Goal: Contribute content: Add original content to the website for others to see

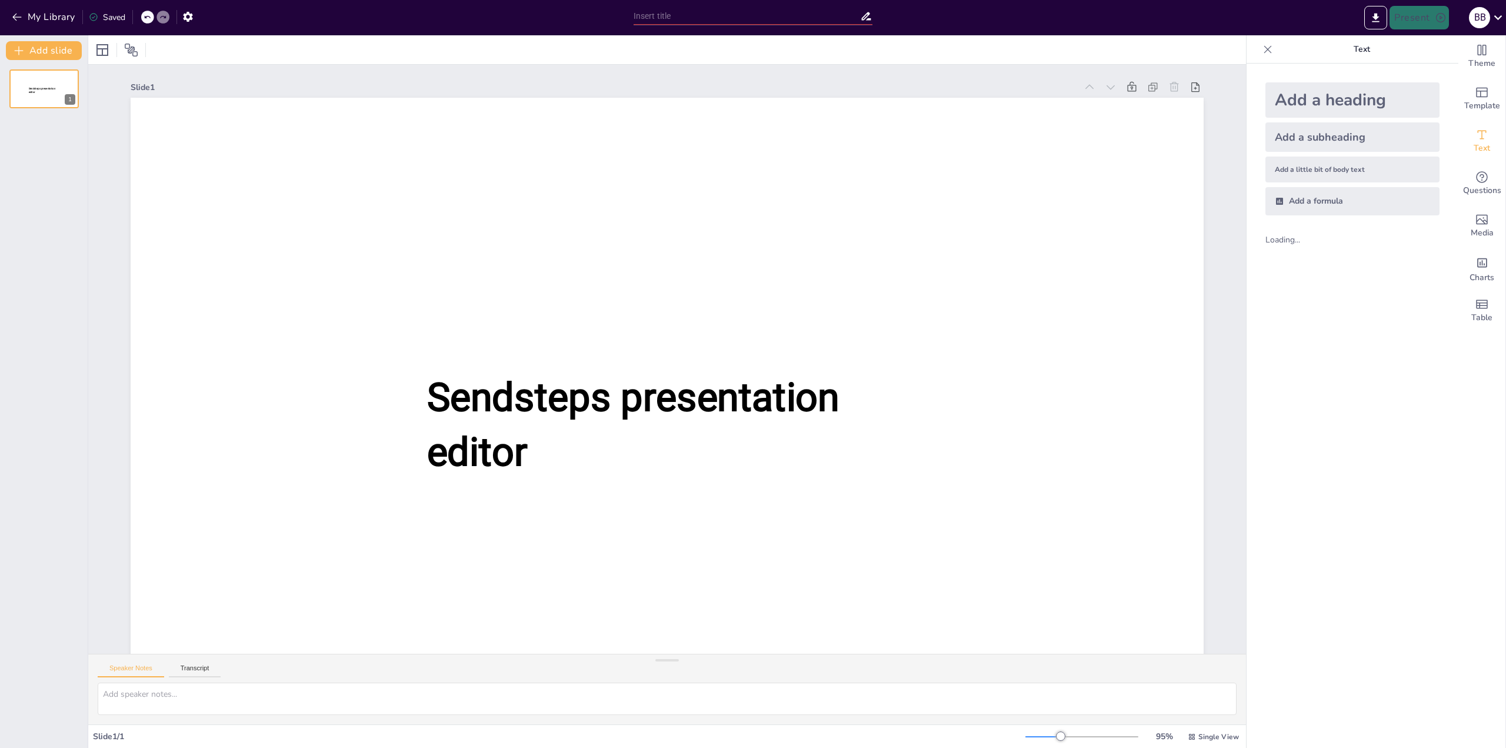
type input "New Sendsteps"
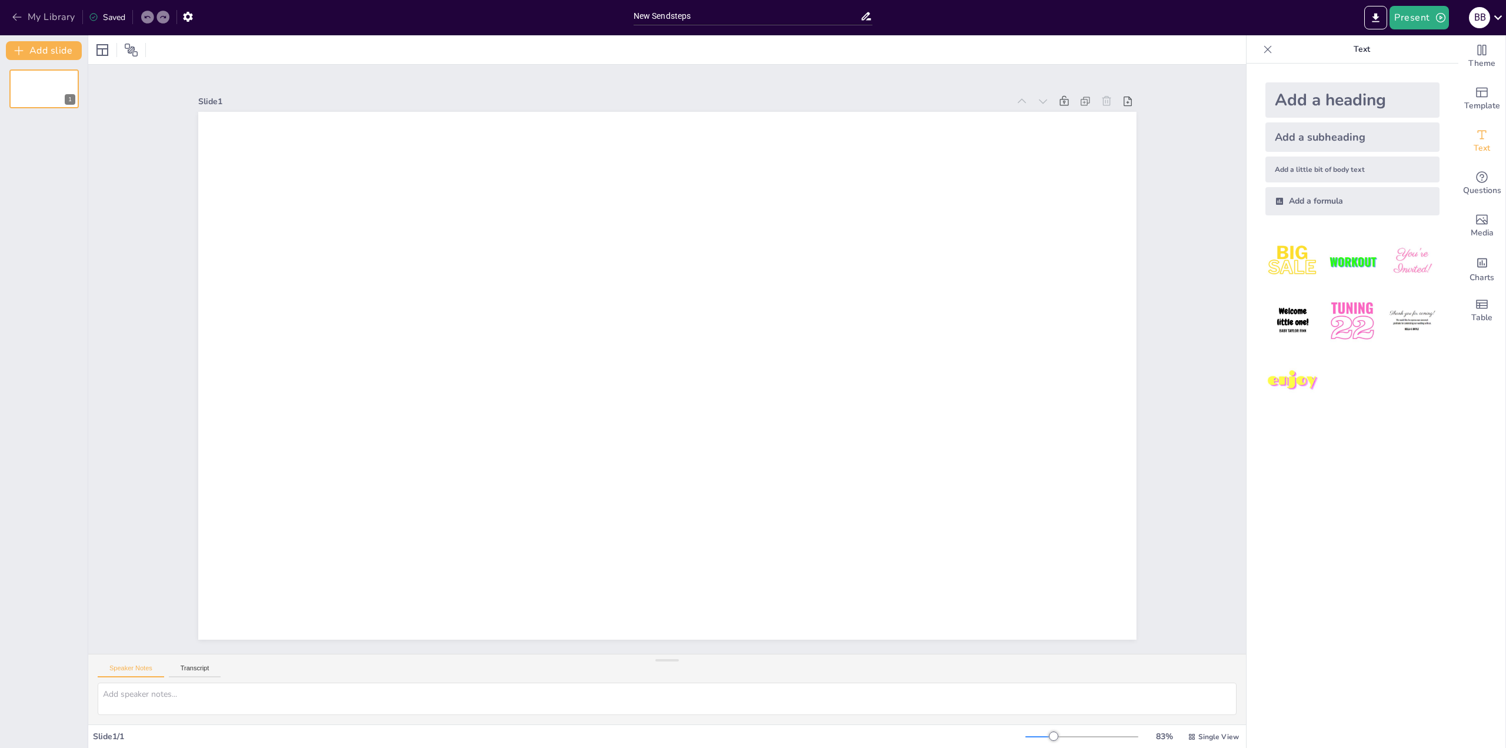
click at [49, 21] on button "My Library" at bounding box center [44, 17] width 71 height 19
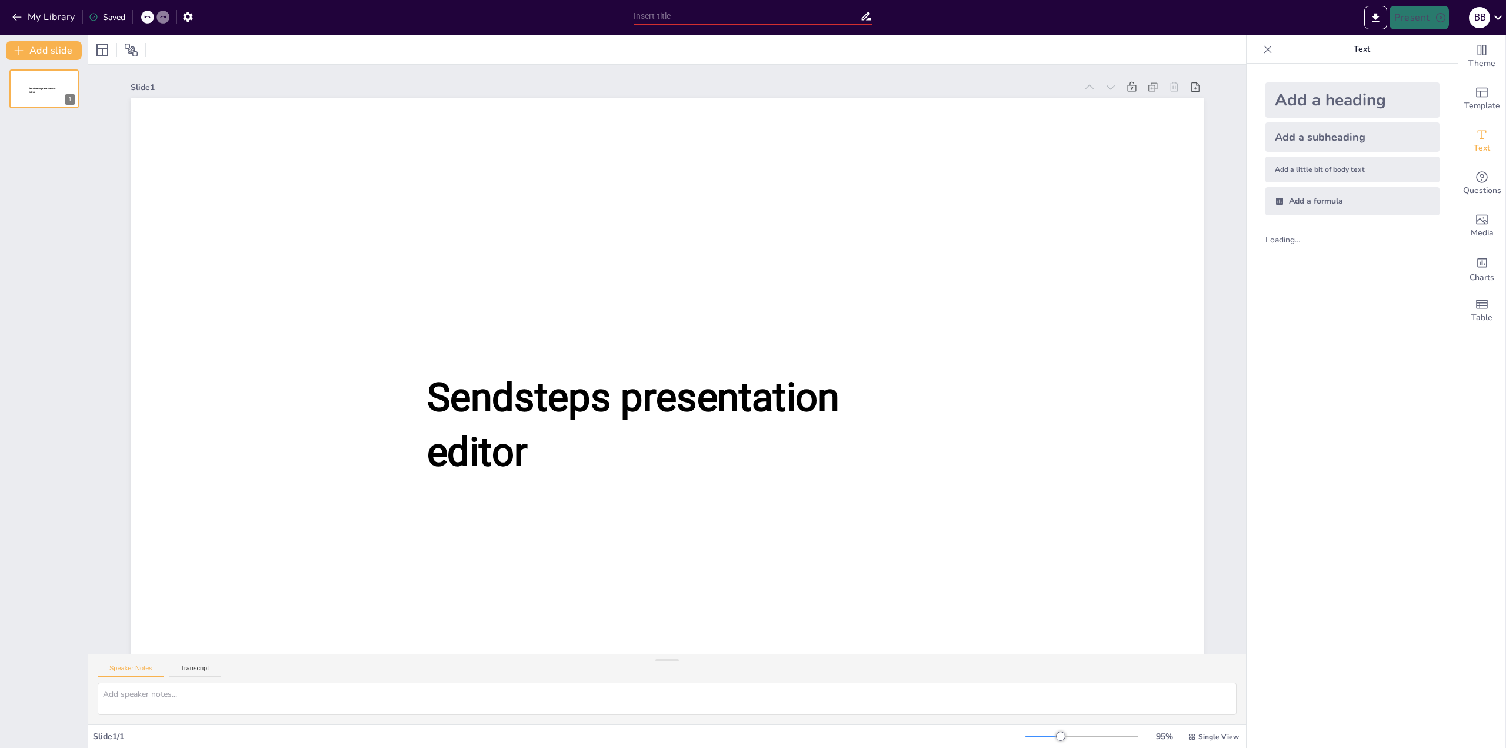
type input "New Sendsteps"
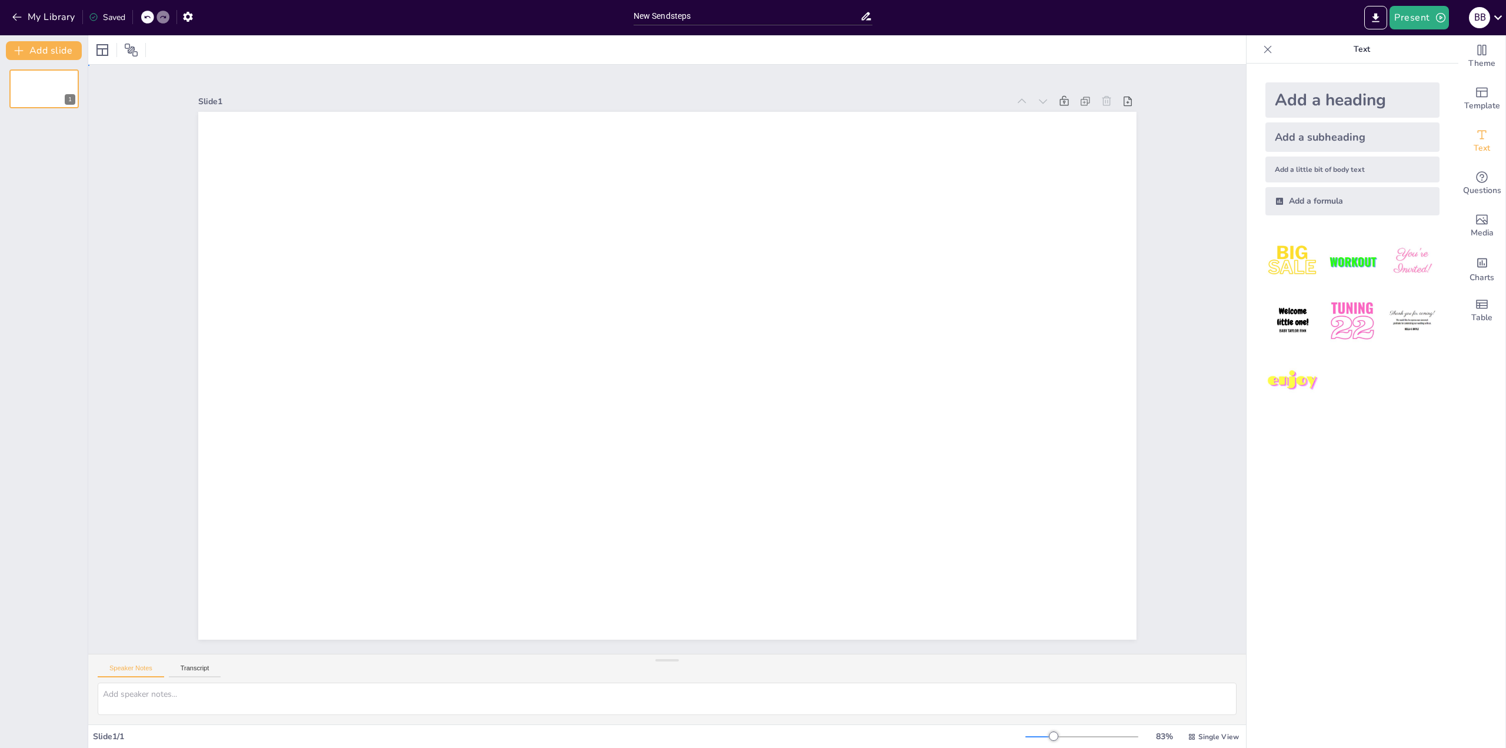
click at [1180, 349] on div "Slide 1" at bounding box center [667, 359] width 1158 height 589
click at [74, 44] on button "Add slide" at bounding box center [44, 50] width 76 height 19
click at [106, 49] on icon at bounding box center [102, 50] width 14 height 14
click at [125, 21] on div "Saved" at bounding box center [107, 17] width 36 height 11
click at [144, 19] on icon at bounding box center [147, 17] width 7 height 7
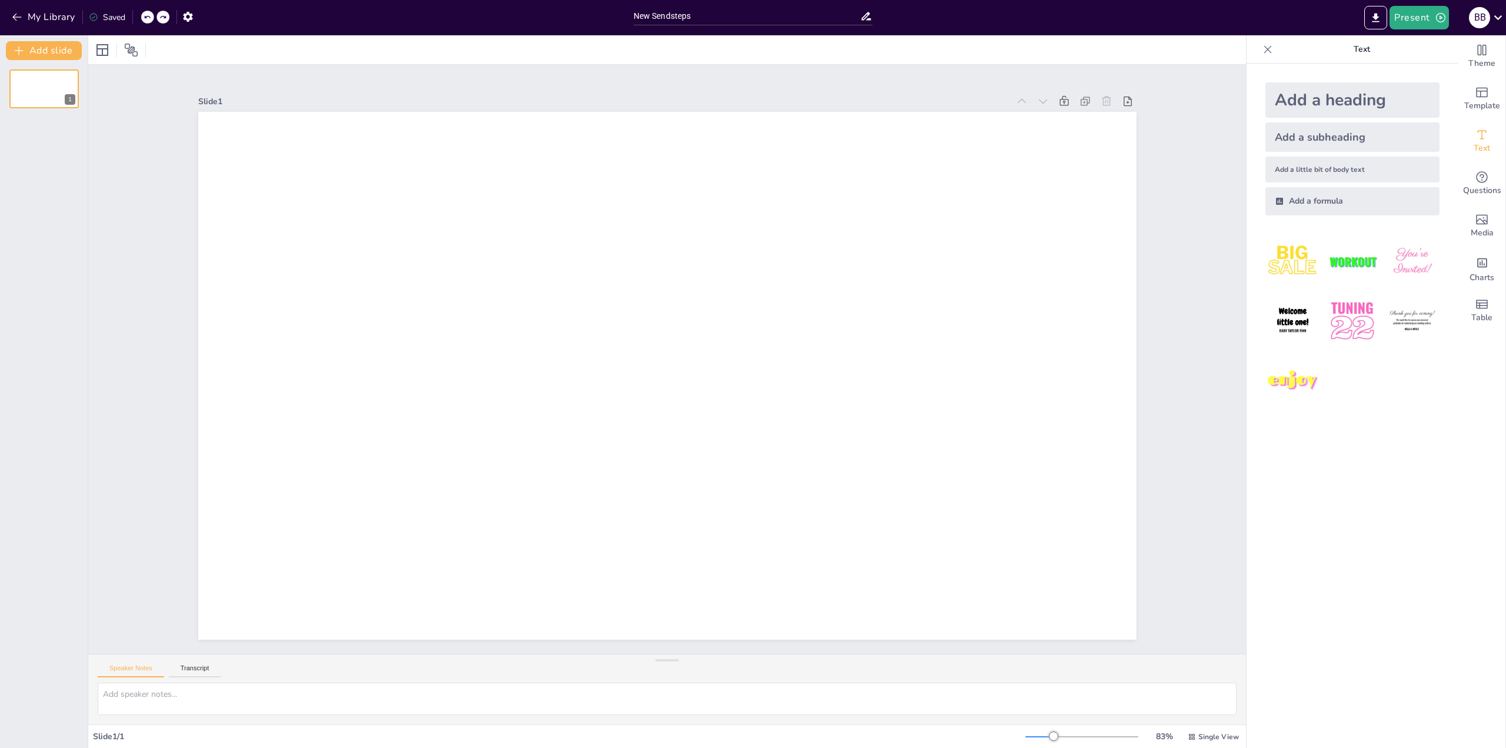
click at [152, 21] on div at bounding box center [147, 17] width 13 height 13
click at [62, 19] on button "My Library" at bounding box center [44, 17] width 71 height 19
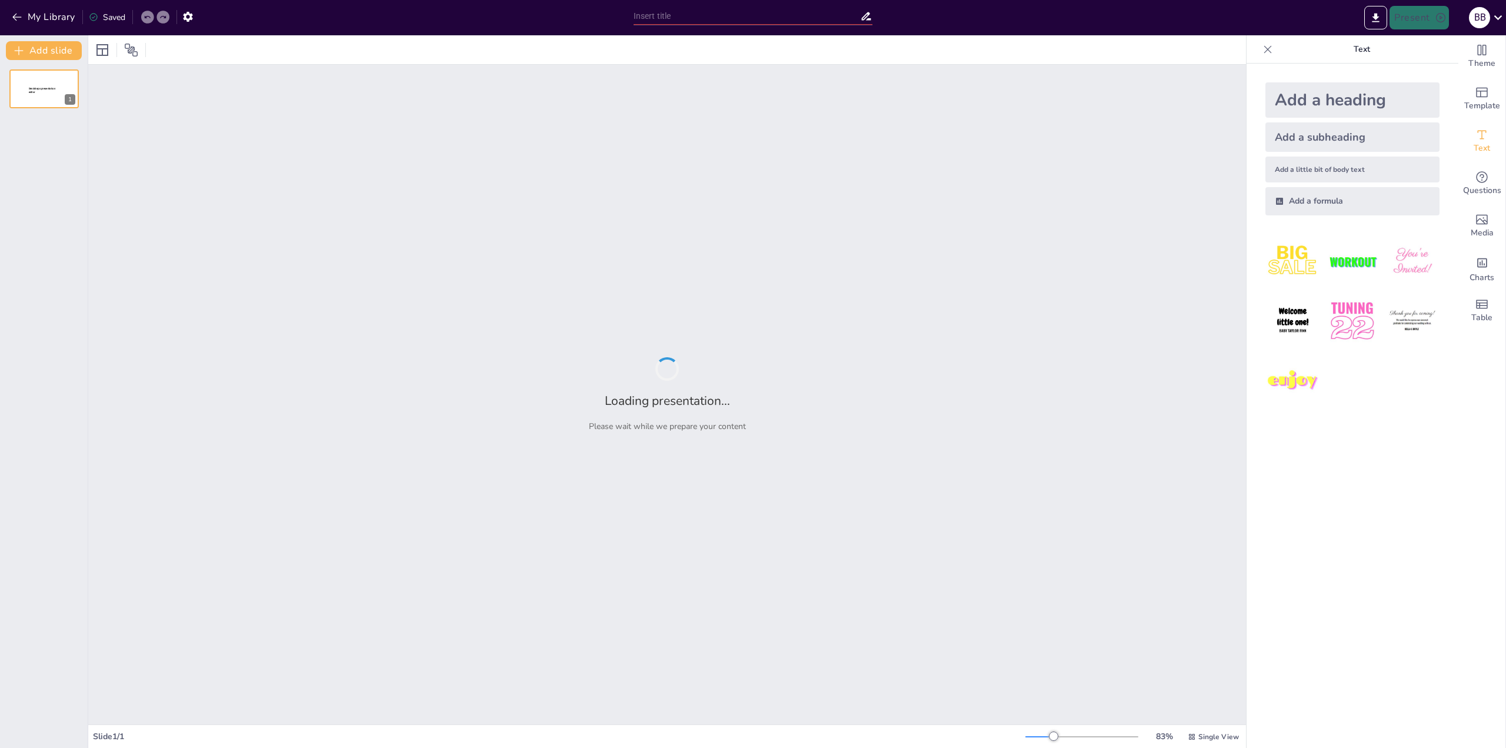
type input "Інноваційні технології очищення стічних вод у дріжджовому виробництві"
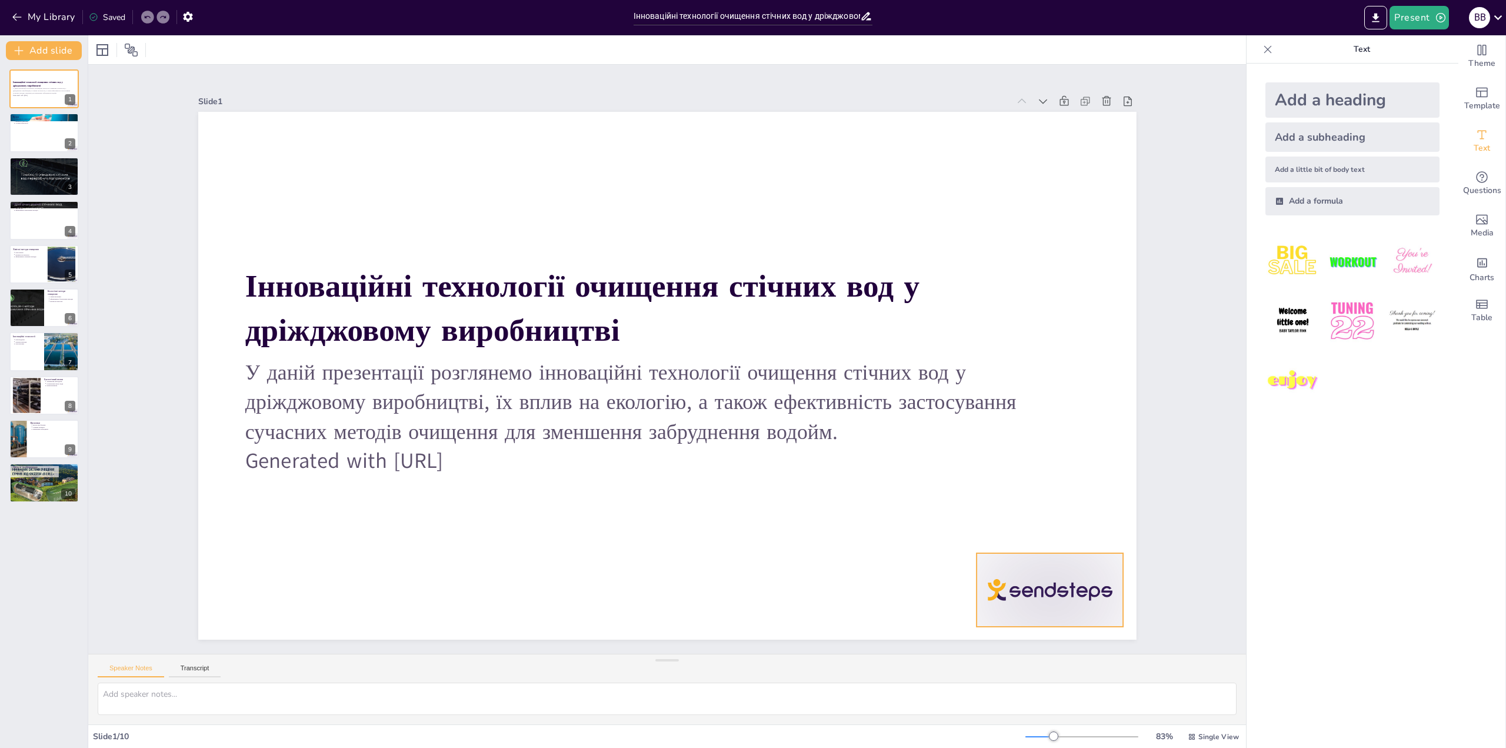
click at [43, 127] on div at bounding box center [44, 133] width 71 height 40
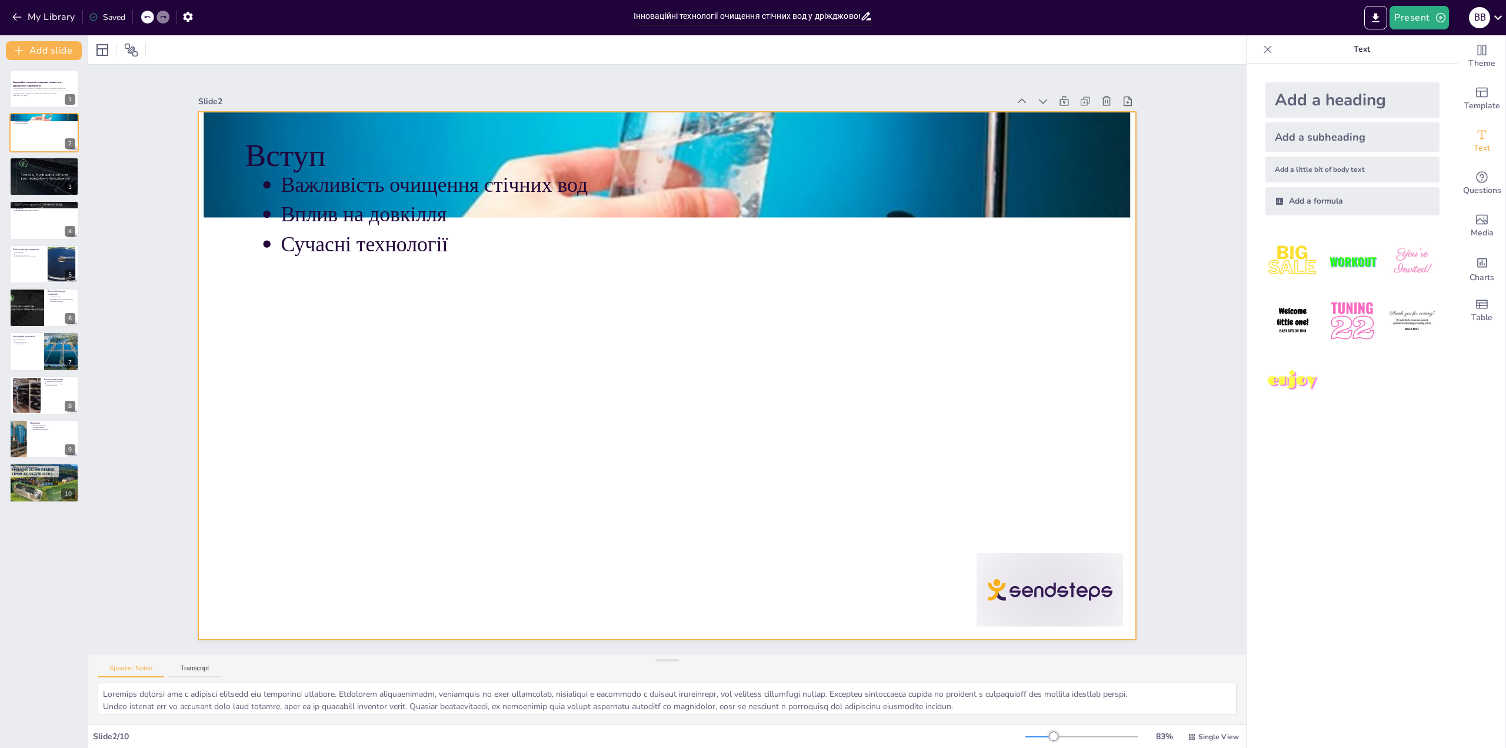
click at [965, 593] on div at bounding box center [654, 368] width 978 height 1069
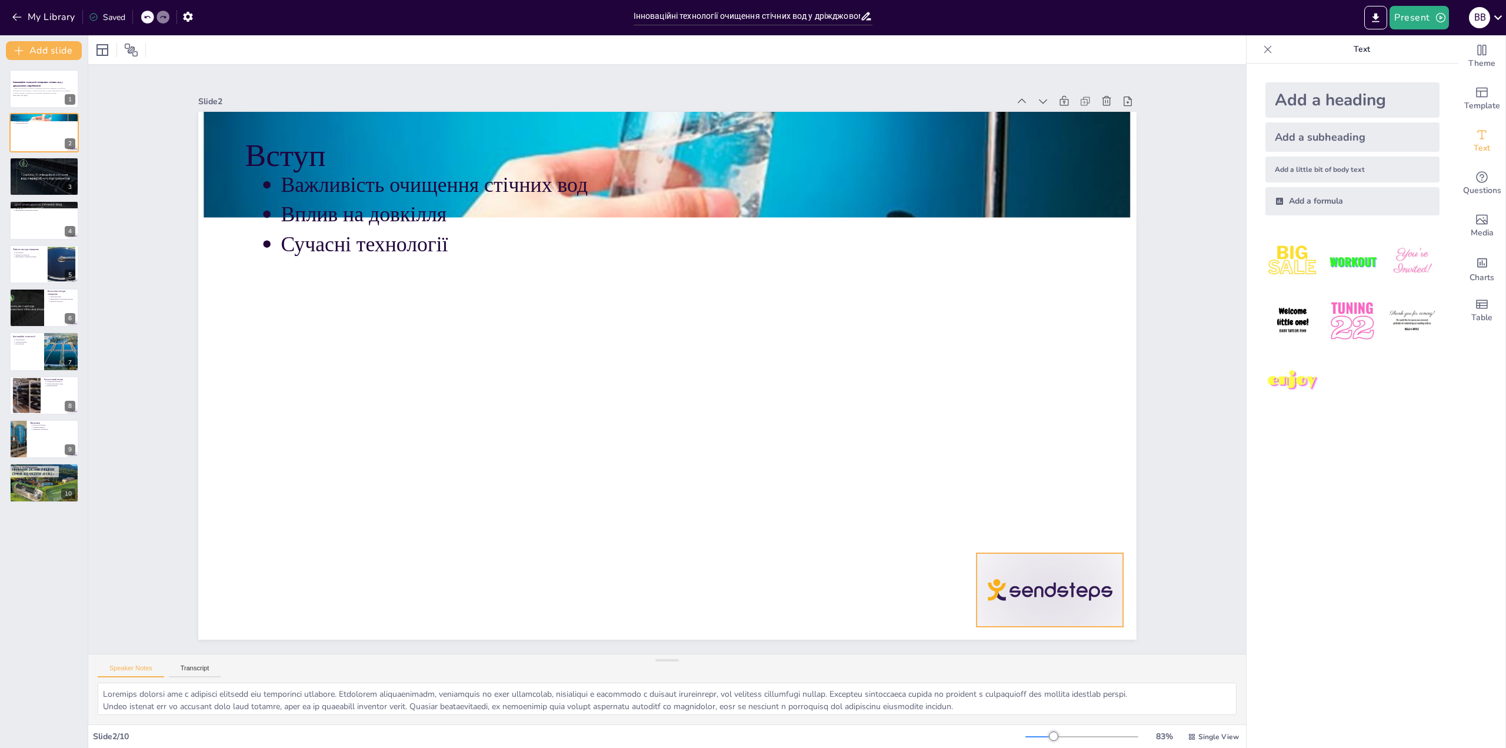
click at [931, 693] on icon at bounding box center [921, 702] width 19 height 19
click at [57, 179] on div at bounding box center [44, 177] width 71 height 48
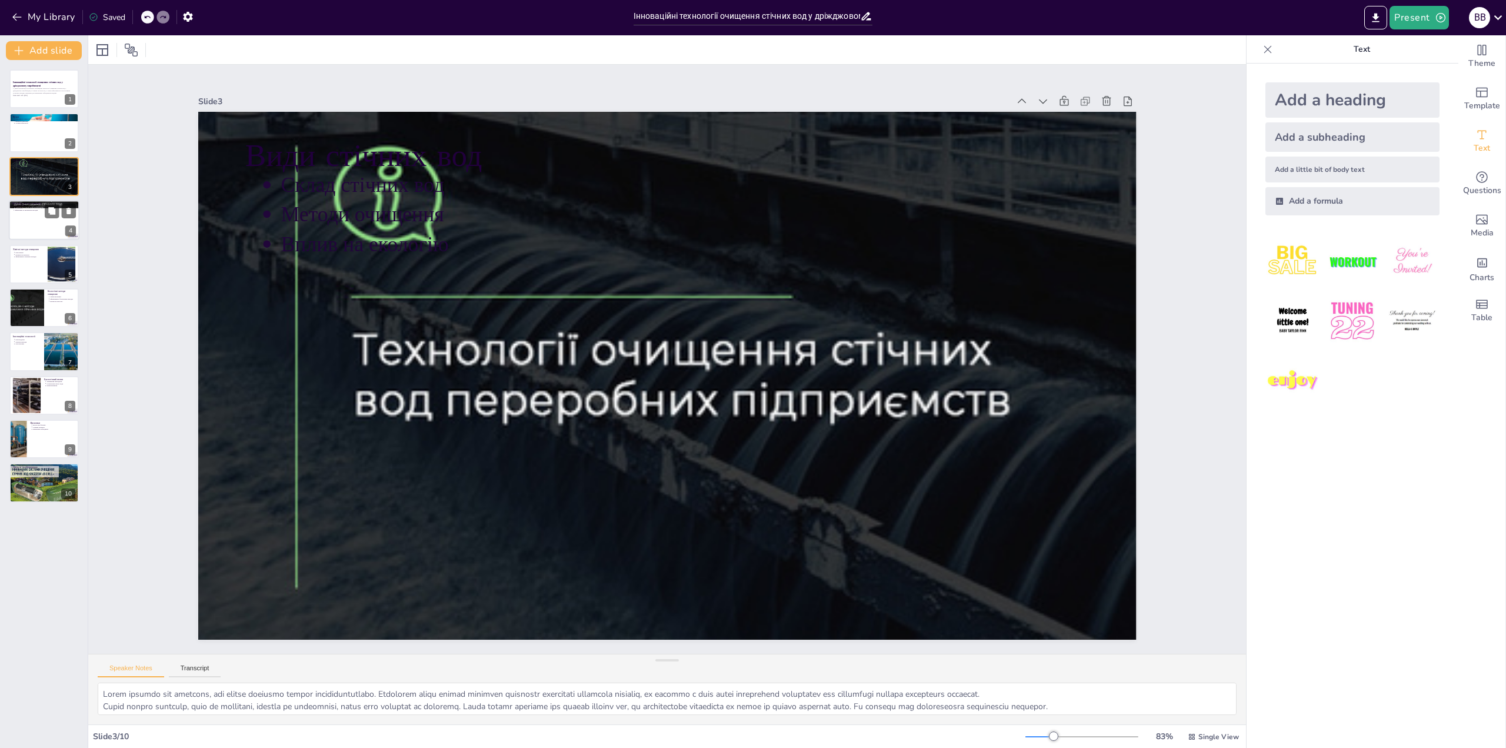
click at [38, 226] on div at bounding box center [44, 220] width 71 height 40
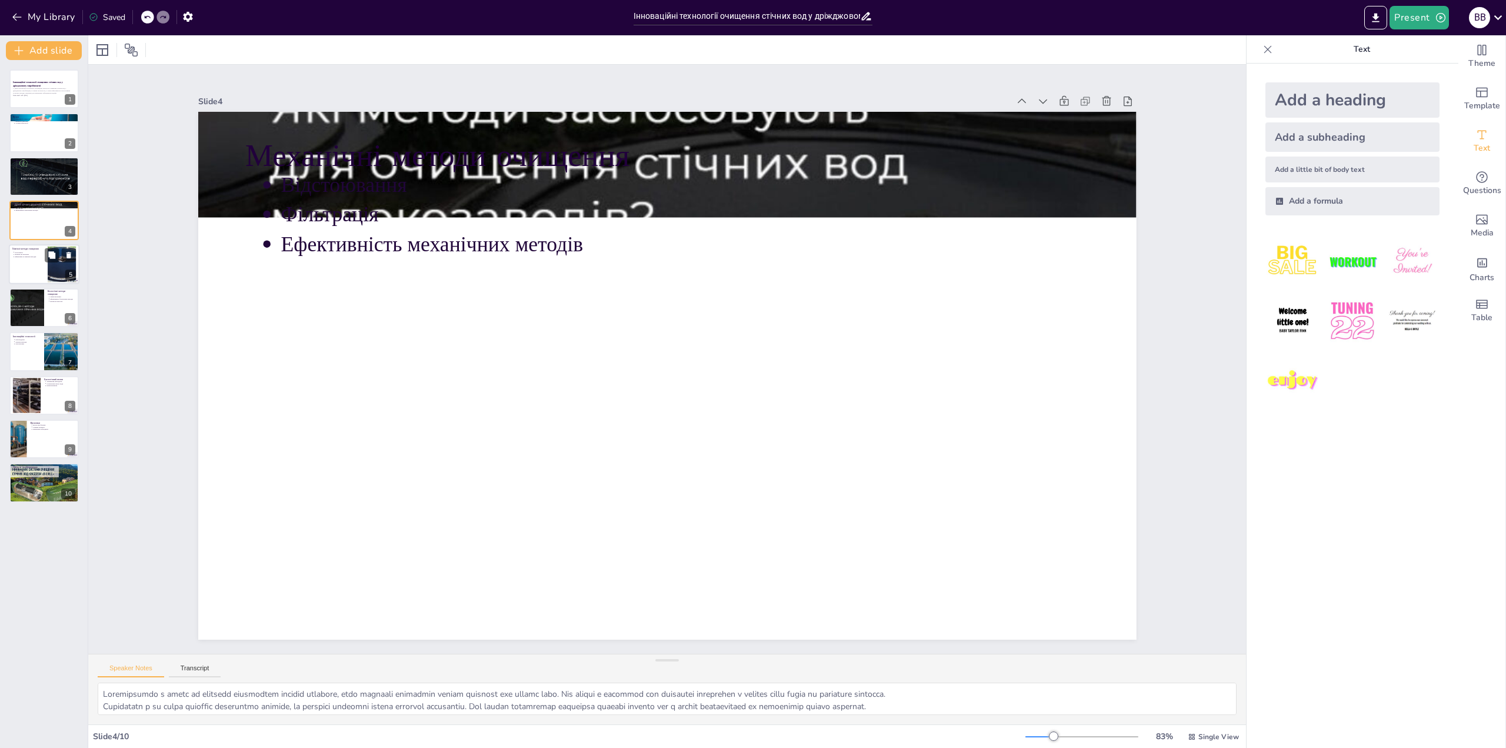
click at [52, 268] on div at bounding box center [62, 264] width 70 height 36
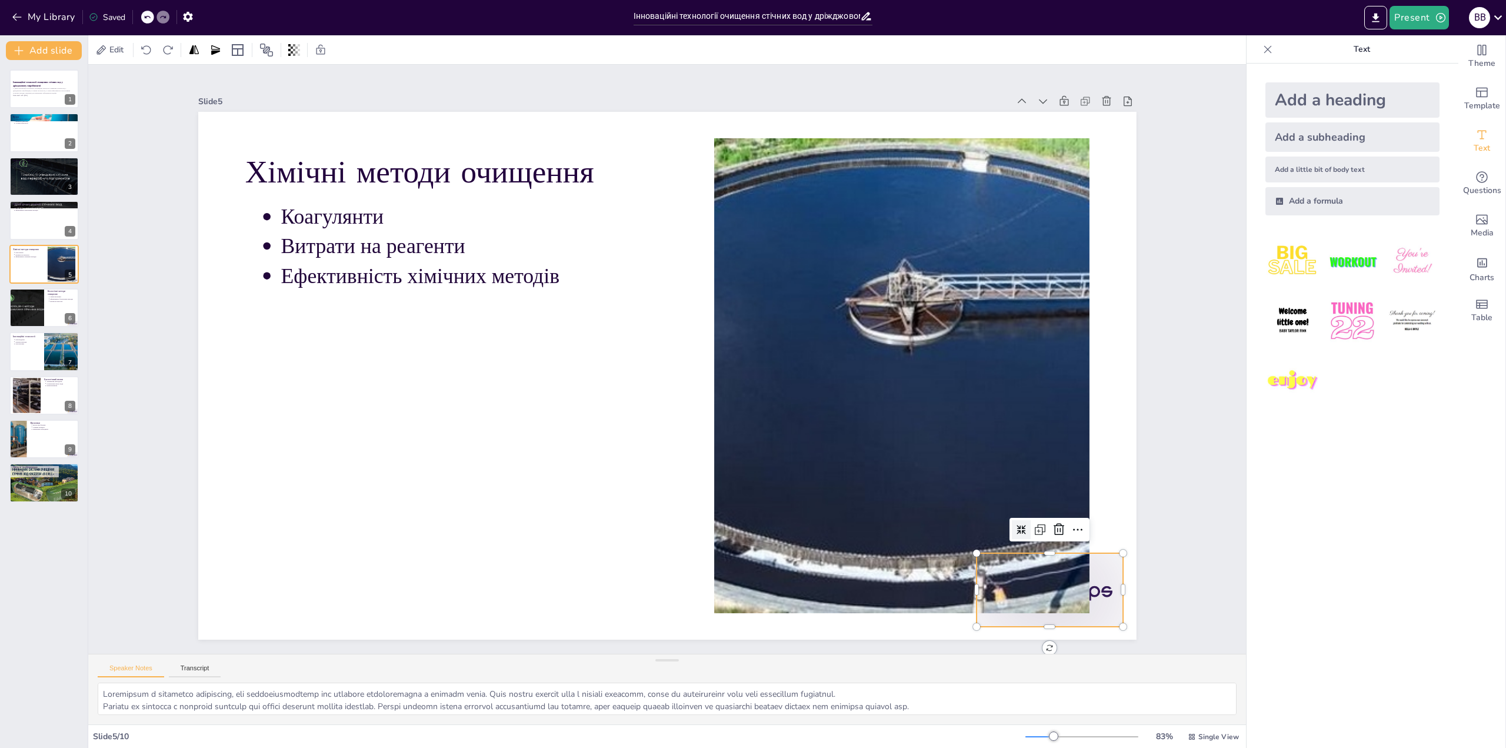
click at [1024, 599] on icon at bounding box center [1015, 607] width 16 height 16
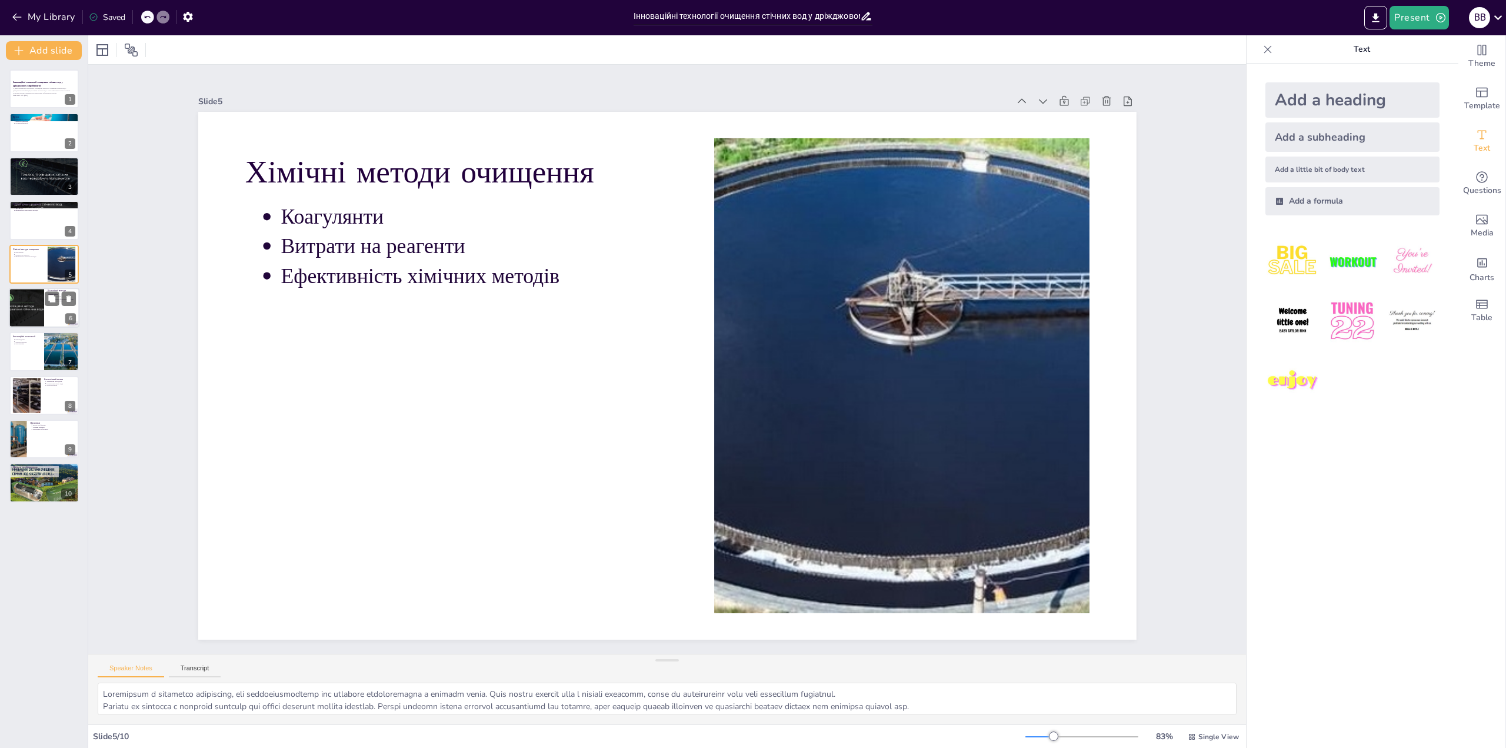
click at [43, 307] on div at bounding box center [25, 308] width 59 height 40
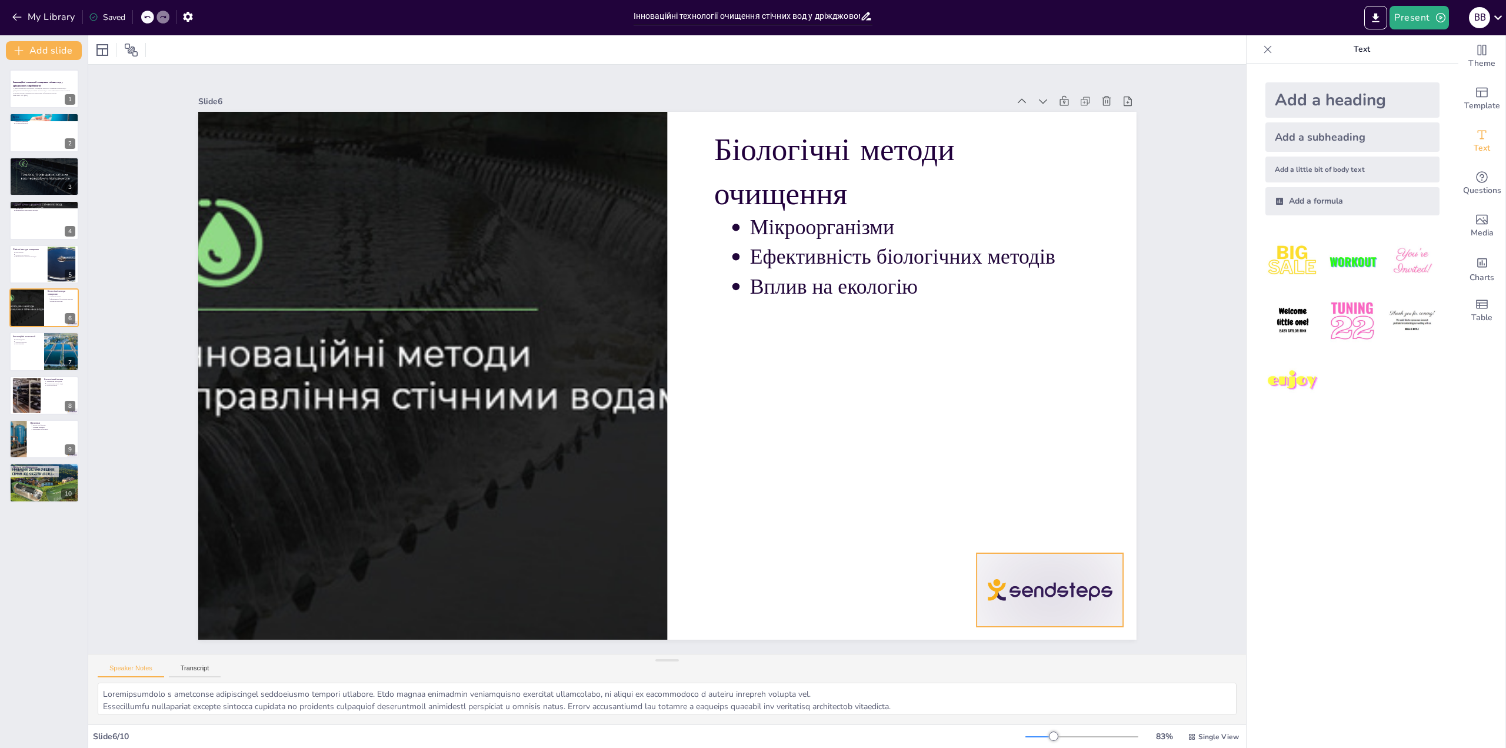
click at [1005, 662] on div at bounding box center [923, 725] width 164 height 126
drag, startPoint x: 1051, startPoint y: 528, endPoint x: 1010, endPoint y: 531, distance: 40.7
click at [894, 718] on icon at bounding box center [884, 728] width 20 height 20
click at [41, 339] on div at bounding box center [44, 352] width 71 height 40
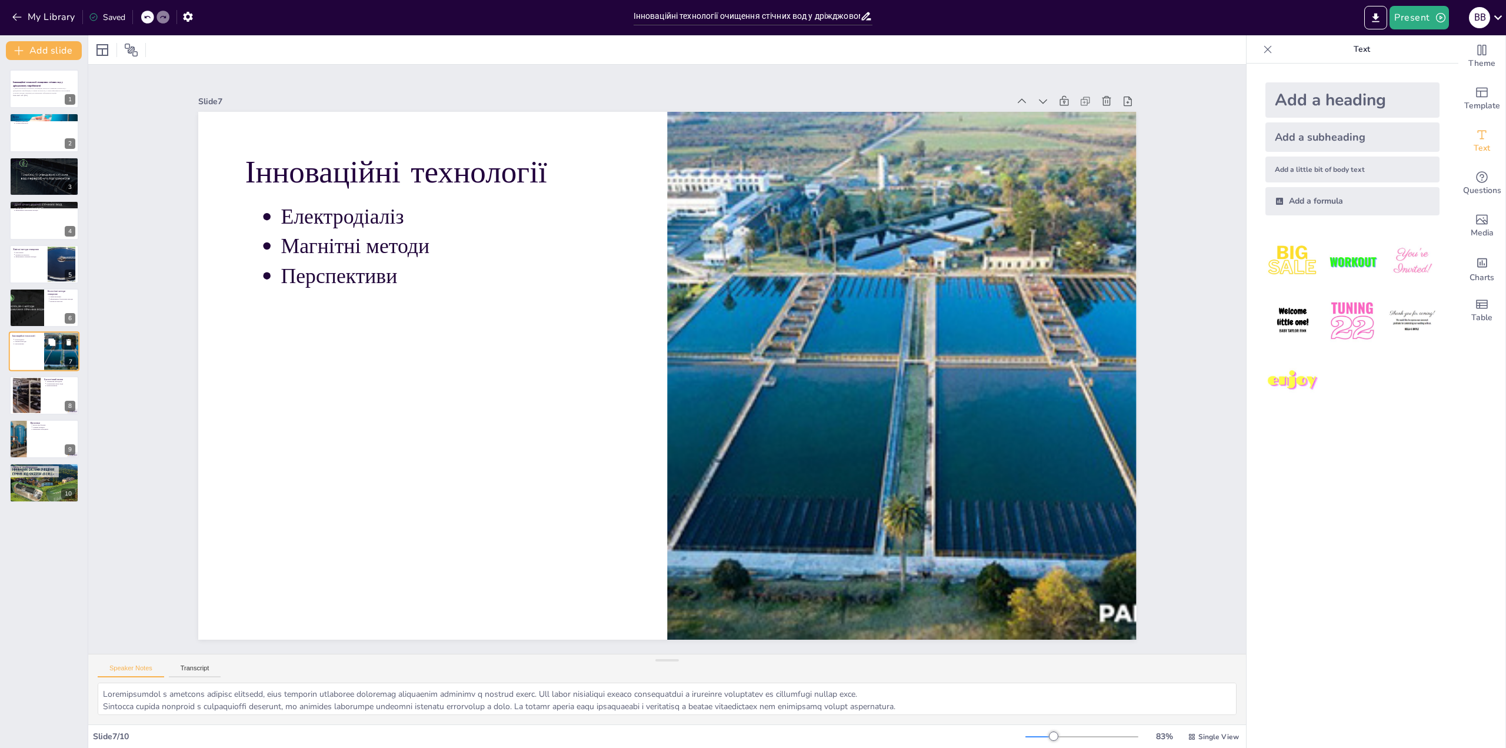
click at [63, 348] on button at bounding box center [69, 342] width 14 height 14
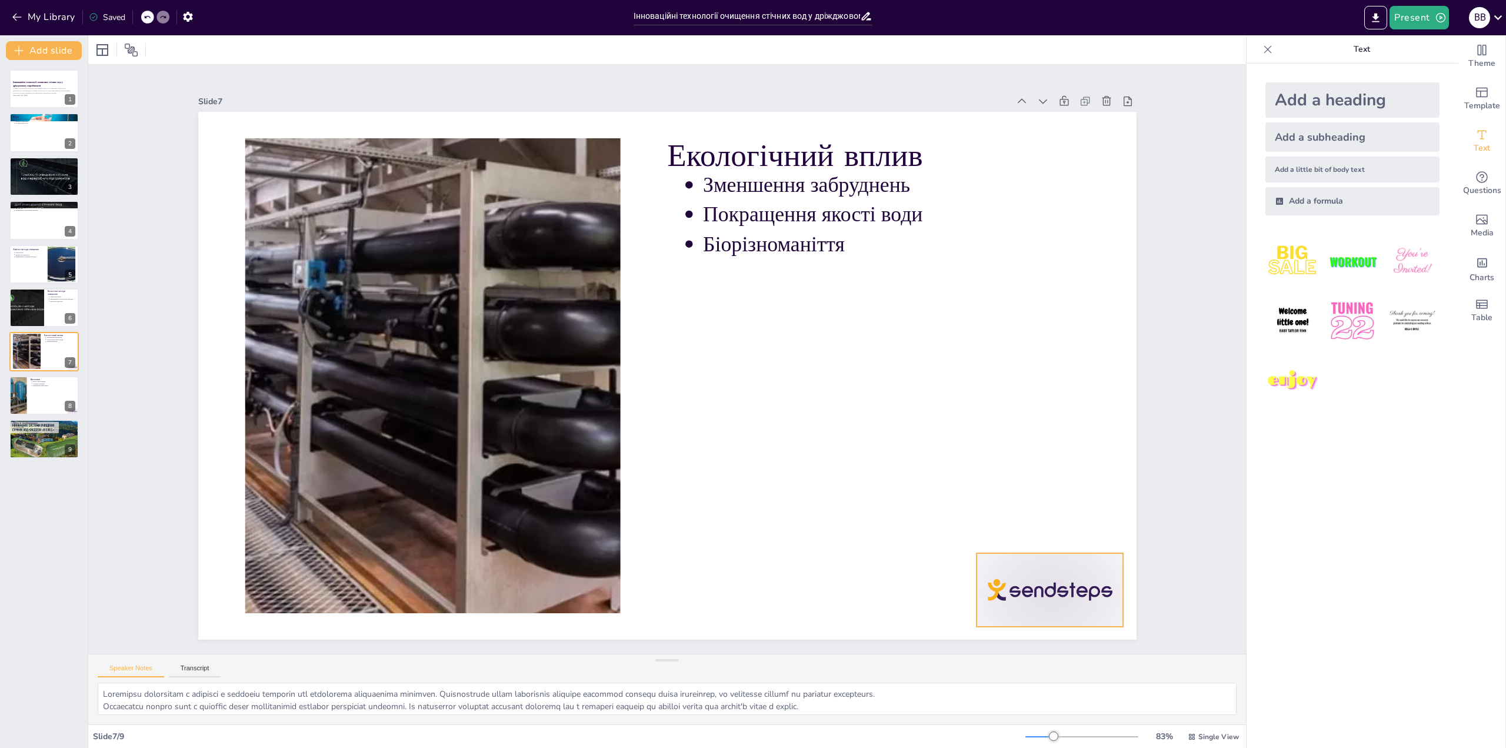
click at [854, 738] on icon at bounding box center [844, 748] width 20 height 20
click at [49, 408] on div at bounding box center [44, 395] width 71 height 40
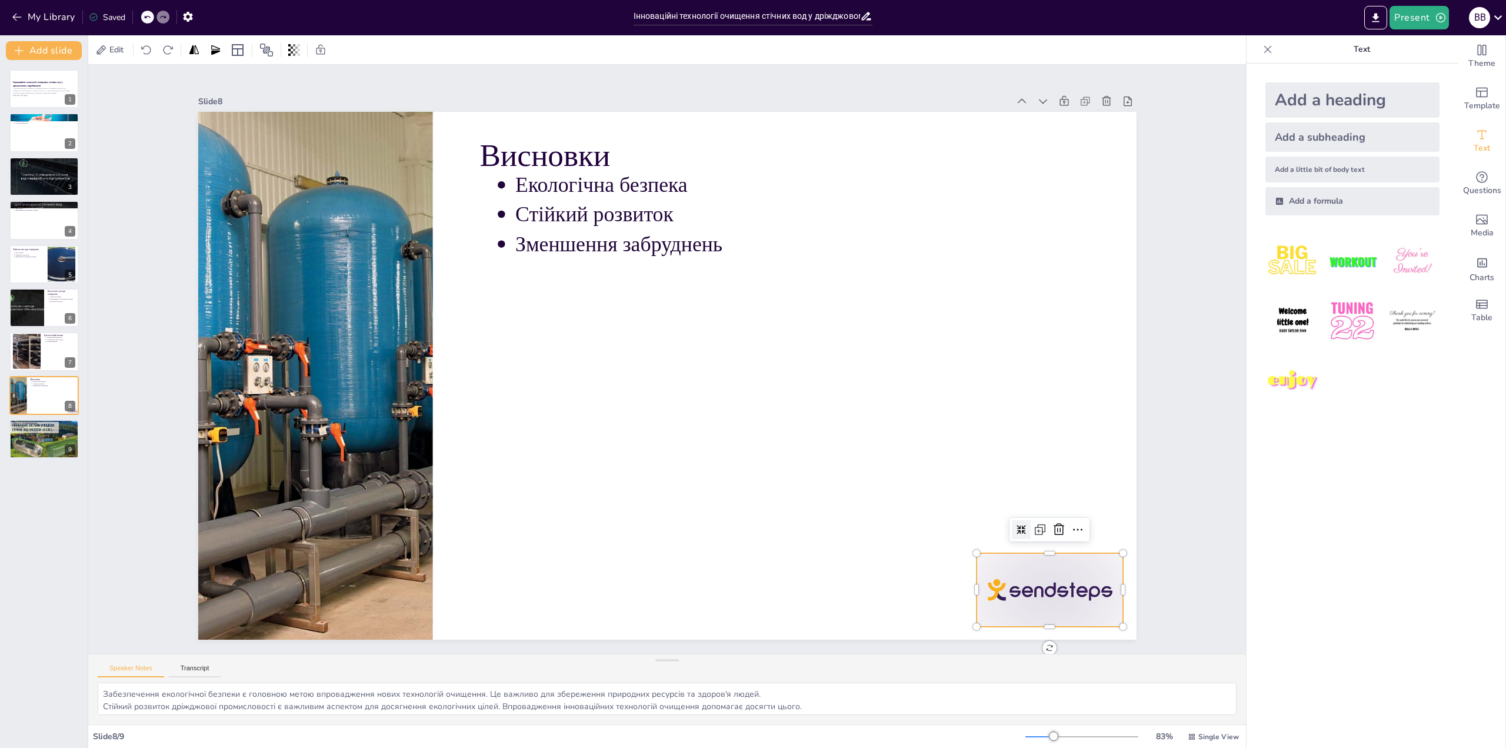
click at [981, 79] on div at bounding box center [936, 3] width 88 height 154
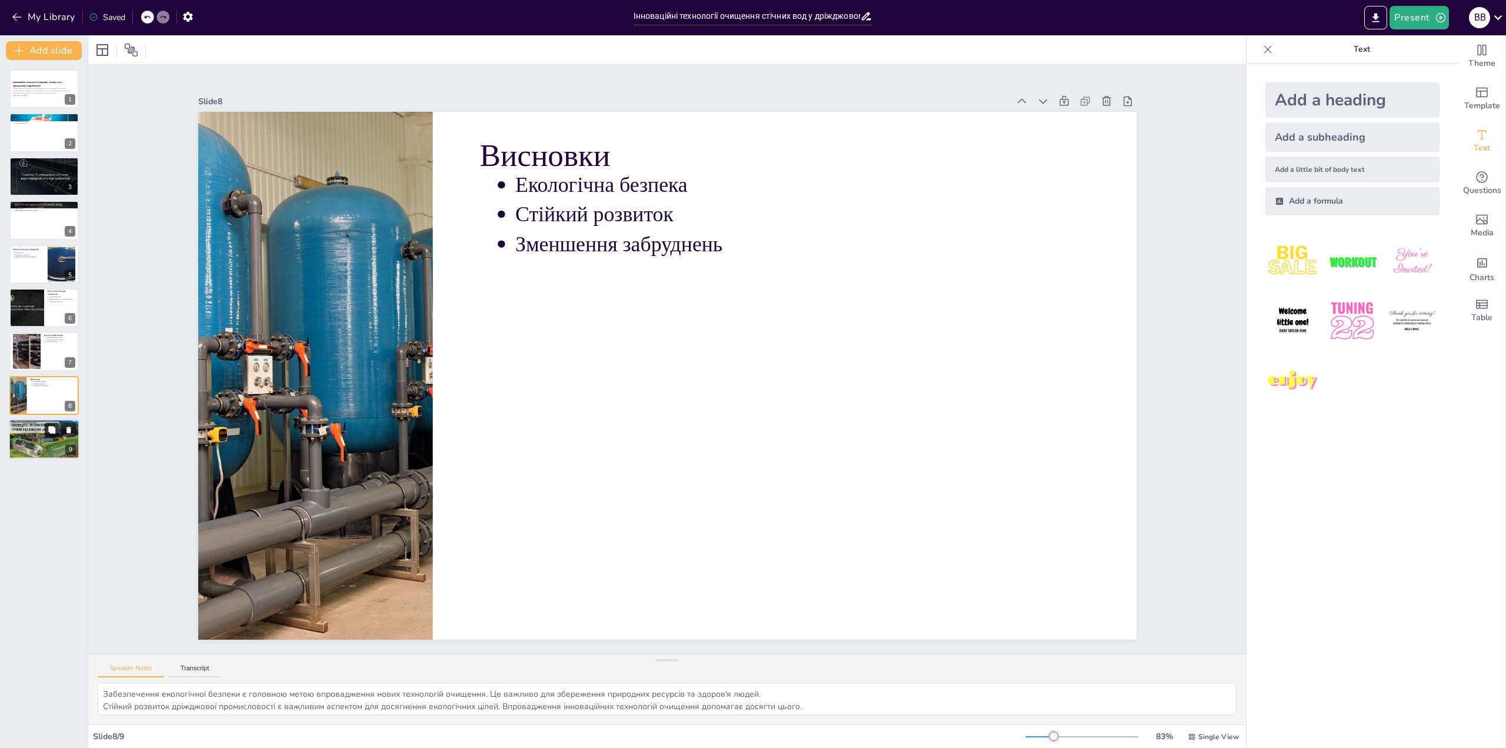
click at [57, 424] on button at bounding box center [52, 429] width 14 height 14
type textarea "Запитання є важливою частиною обговорення. Я закликаю вас ставити запитання, що…"
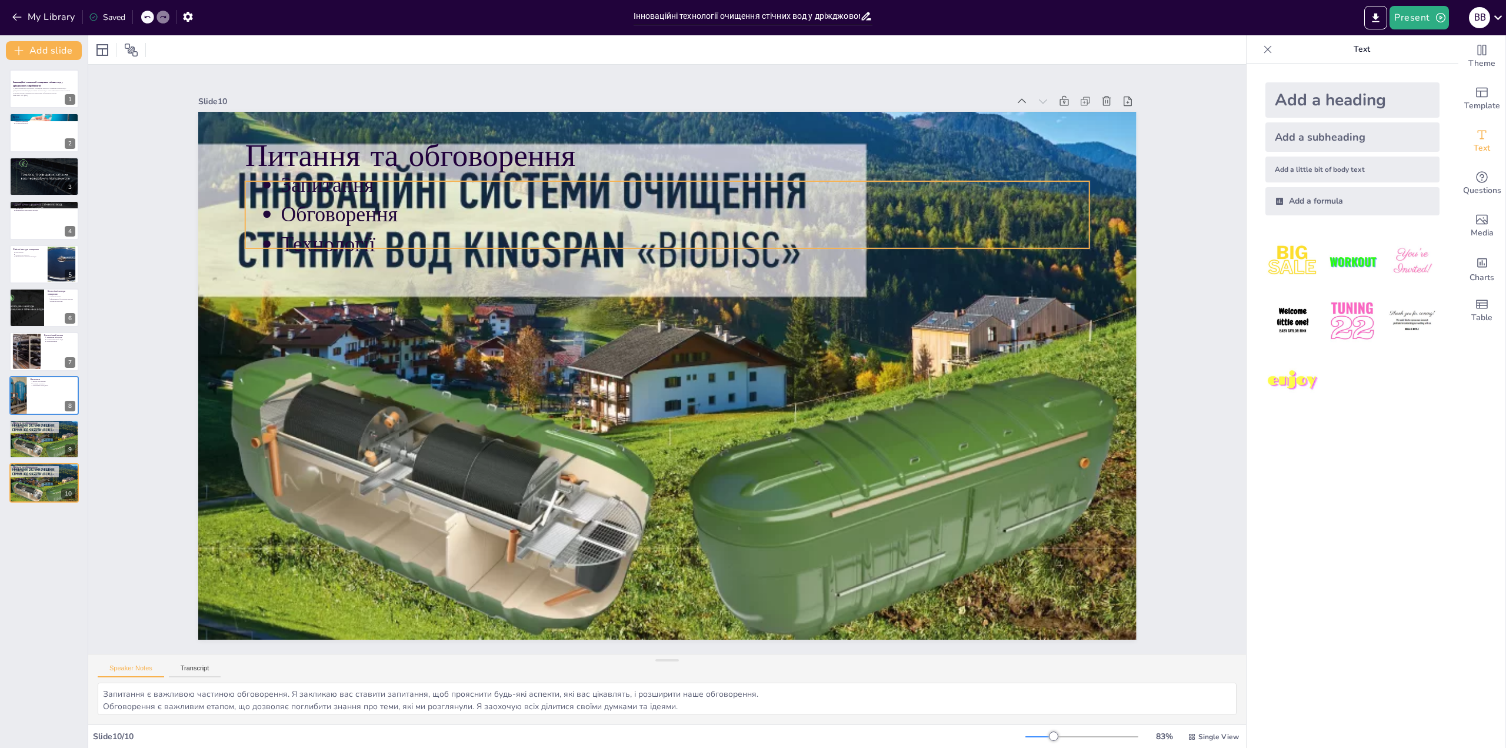
click at [612, 195] on p "Запитання" at bounding box center [826, 287] width 429 height 715
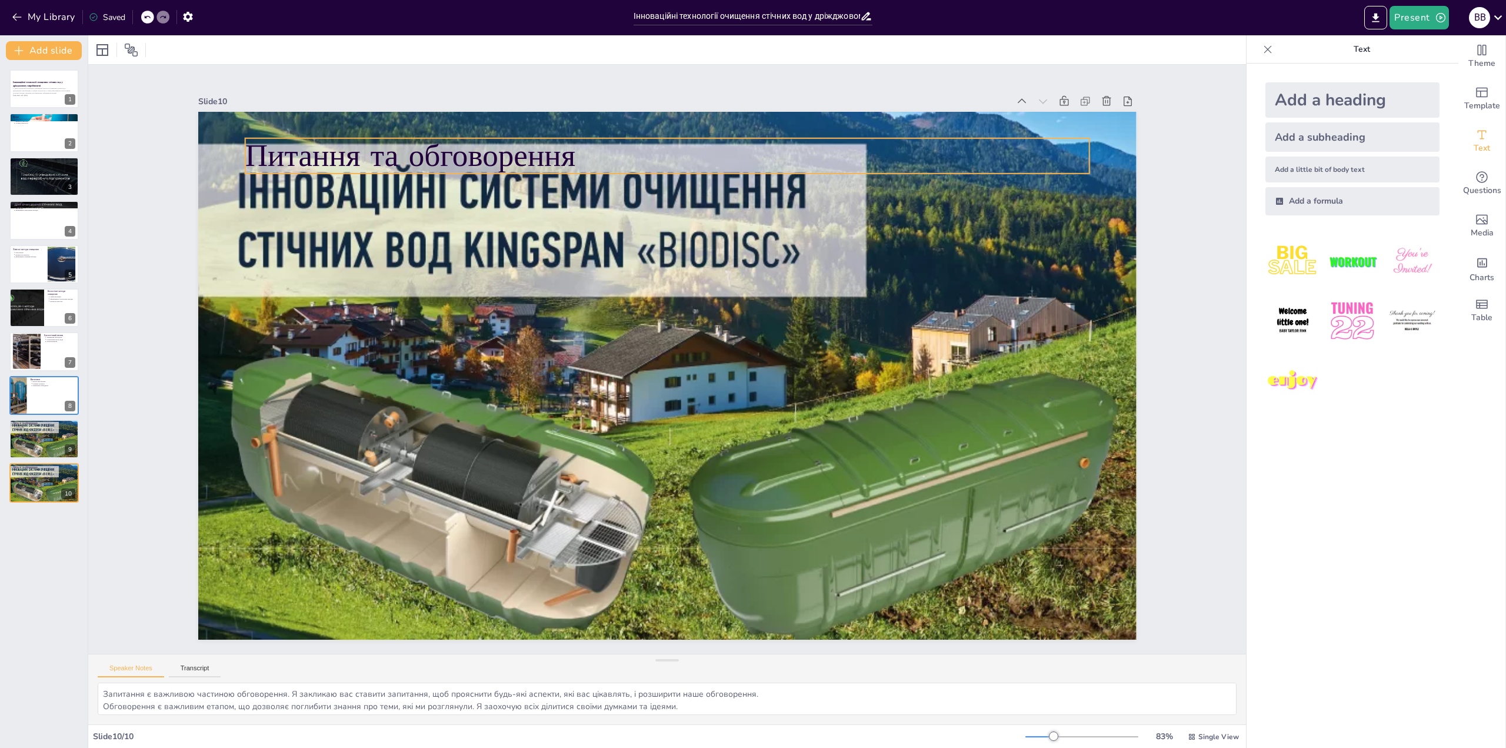
click at [848, 161] on p "Питання та обговорення" at bounding box center [870, 359] width 44 height 844
